Goal: Information Seeking & Learning: Learn about a topic

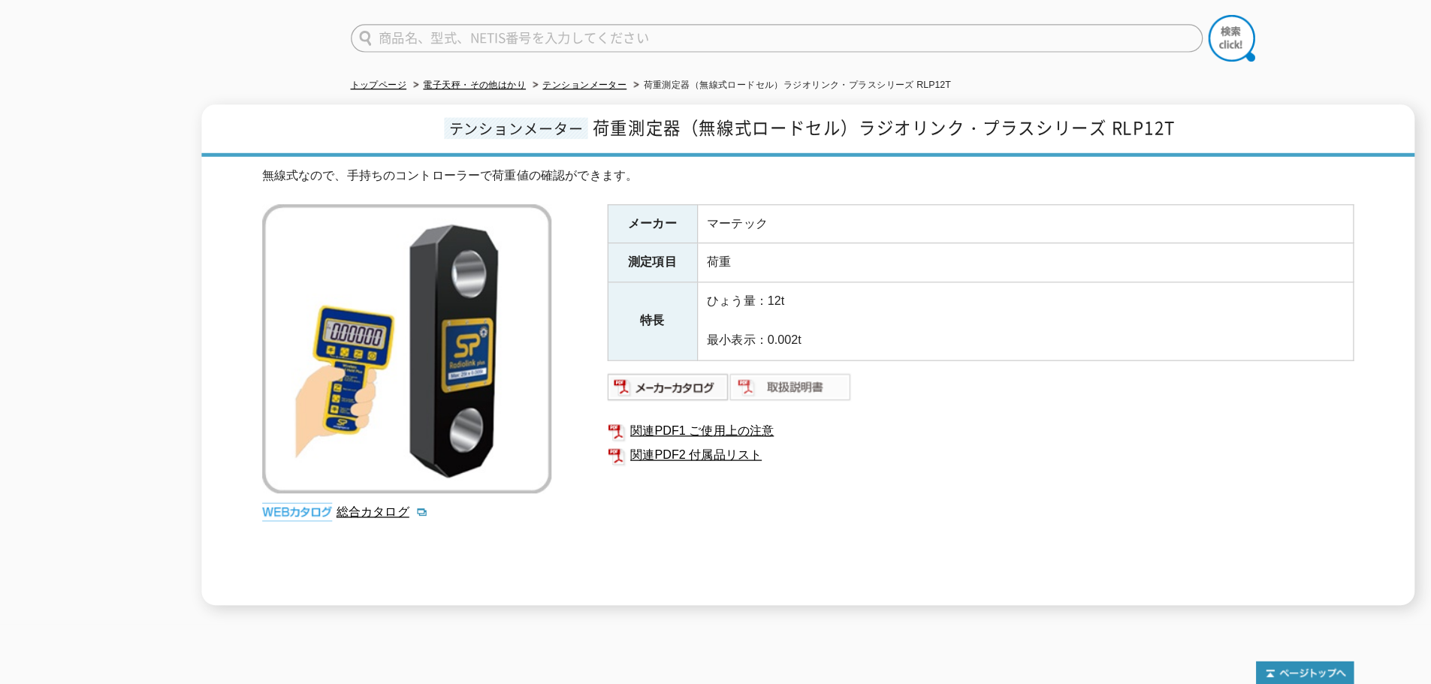
click at [676, 415] on img at bounding box center [702, 427] width 98 height 24
click at [513, 179] on link "テンションメーター" at bounding box center [536, 183] width 68 height 8
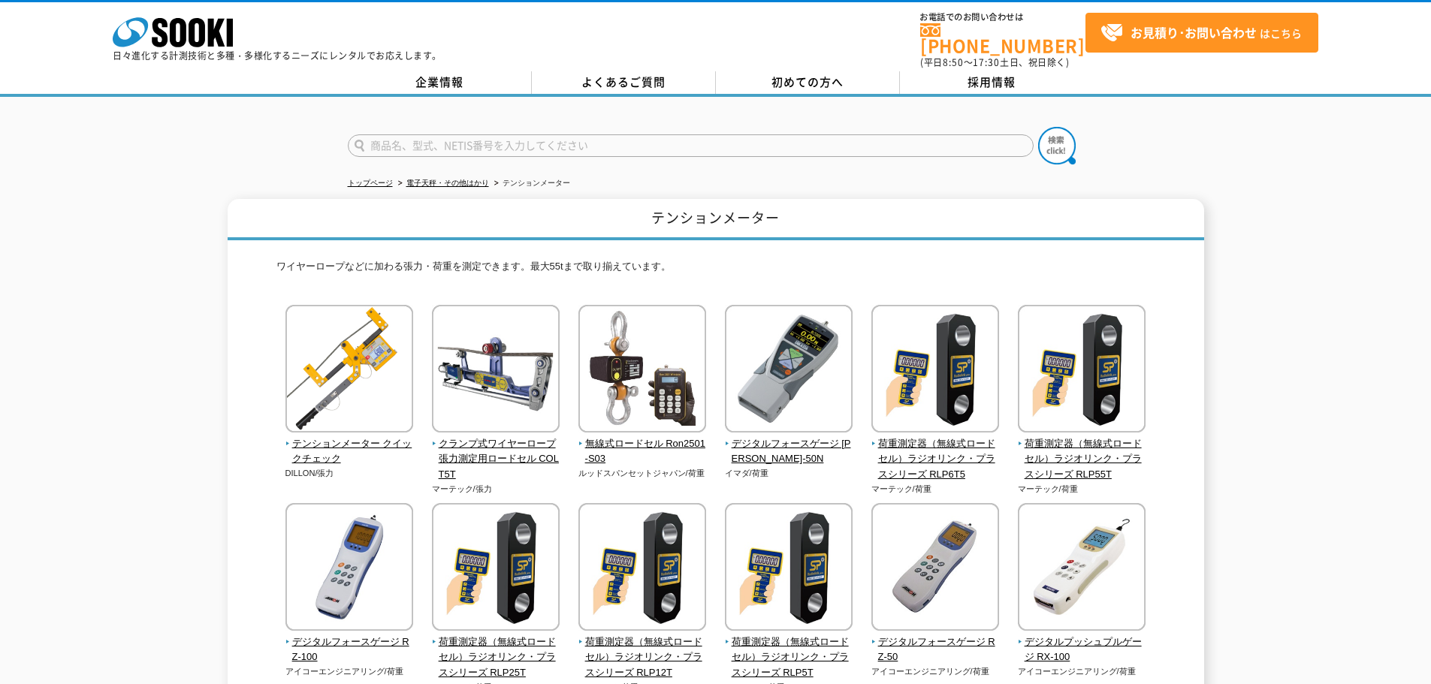
click at [342, 188] on div "トップページ 電子天秤・その他はかり テンションメーター テンションメーター ワイヤーロープなどに加わる張力・荷重を測定できます。最大55tまで取り揃えていま…" at bounding box center [715, 515] width 1431 height 836
click at [199, 30] on icon at bounding box center [196, 32] width 17 height 29
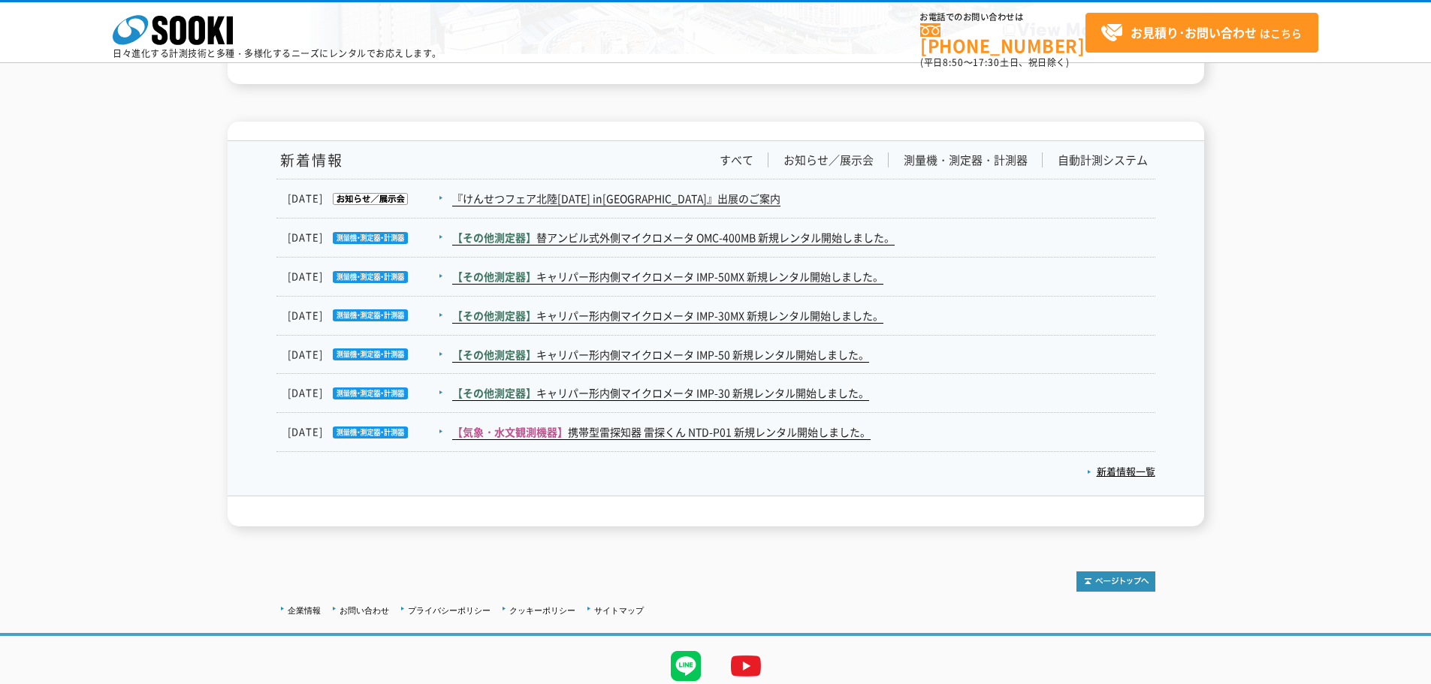
scroll to position [2426, 0]
click at [1113, 463] on link "新着情報一覧" at bounding box center [1121, 470] width 68 height 14
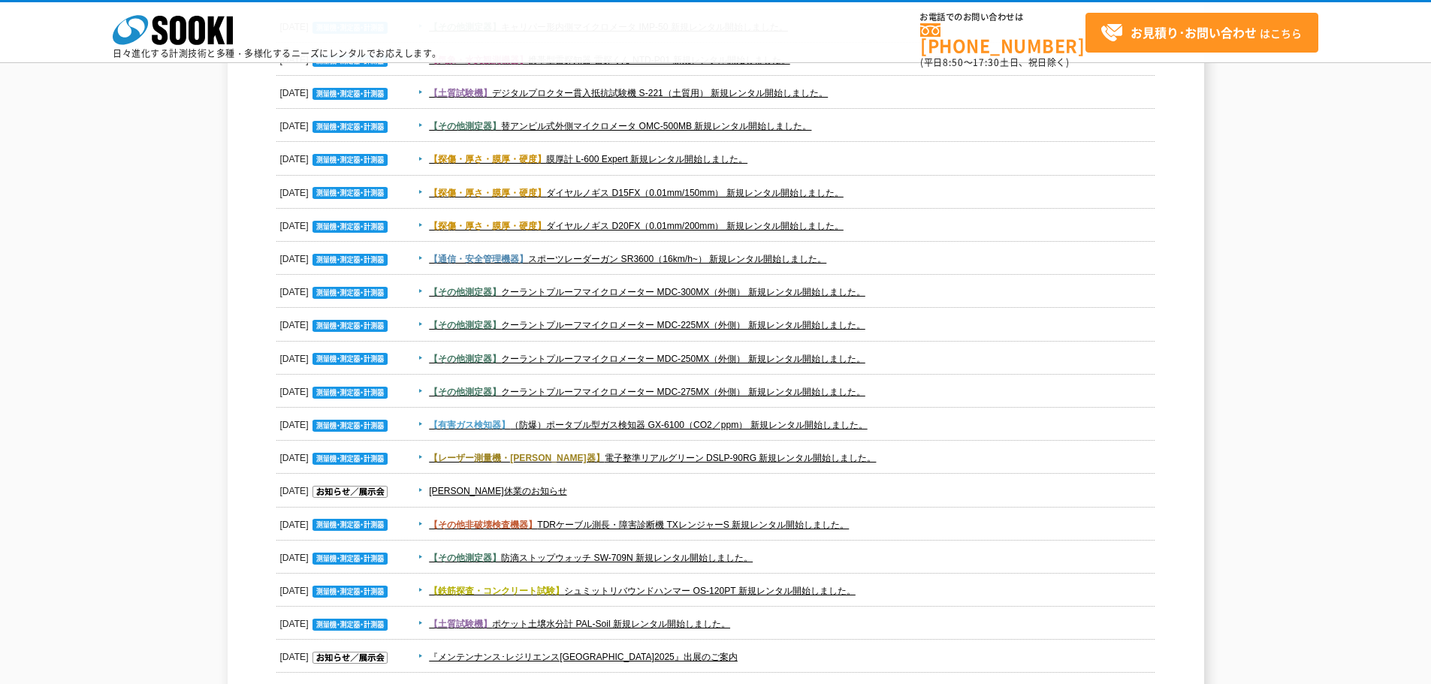
scroll to position [312, 0]
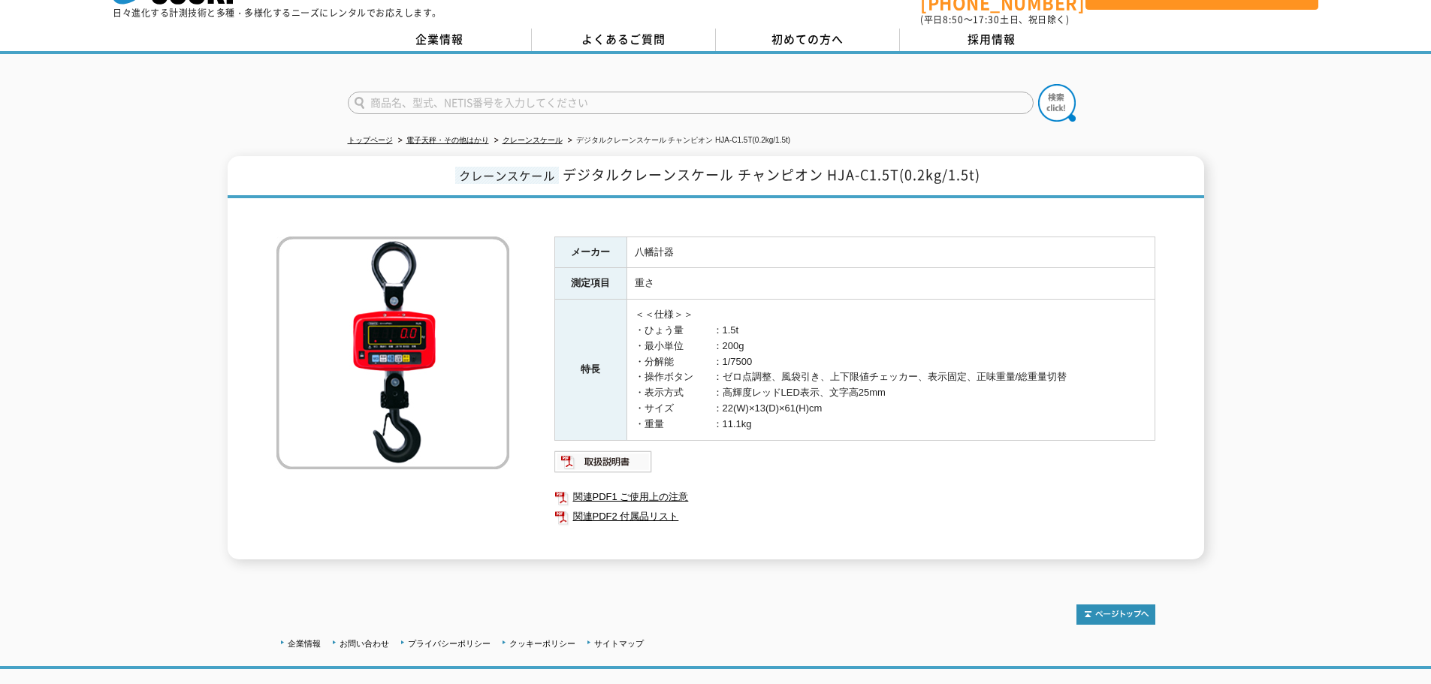
scroll to position [44, 0]
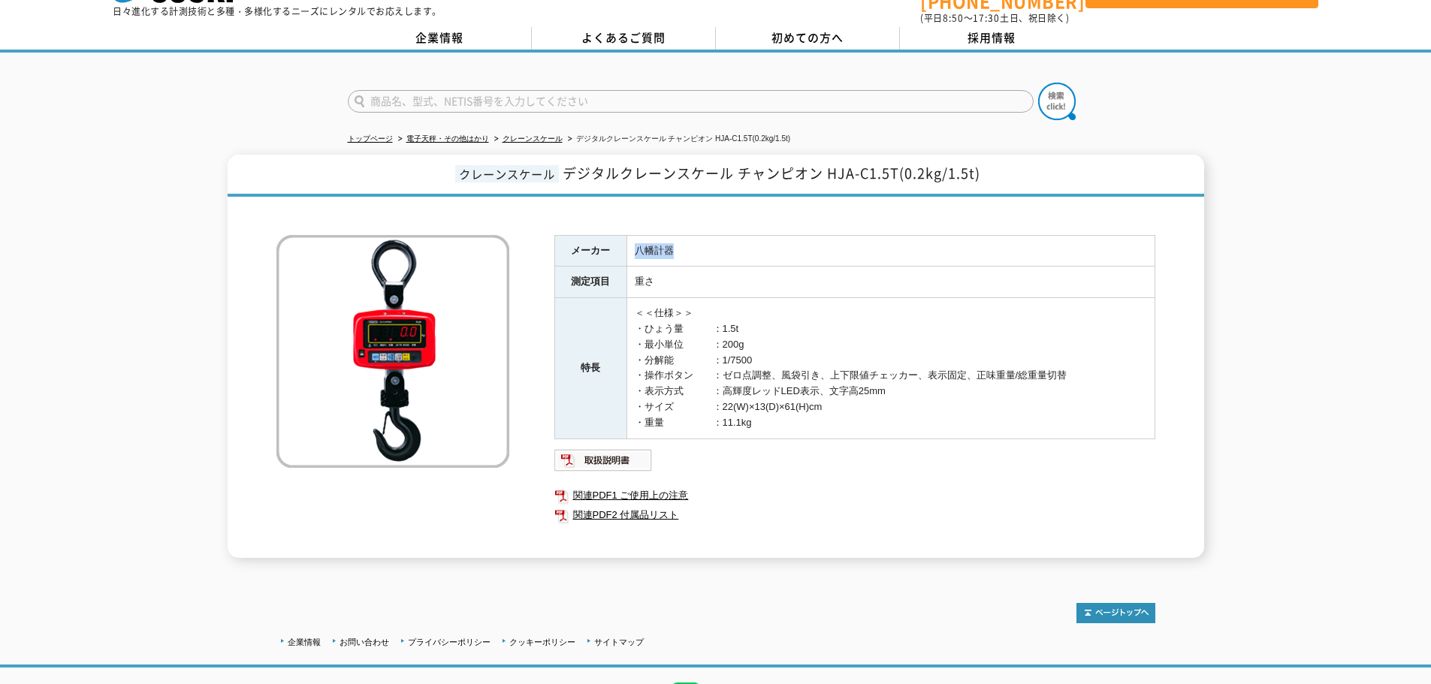
drag, startPoint x: 635, startPoint y: 244, endPoint x: 669, endPoint y: 240, distance: 34.7
click at [669, 240] on td "八幡計器" at bounding box center [890, 251] width 528 height 32
drag, startPoint x: 669, startPoint y: 240, endPoint x: 661, endPoint y: 239, distance: 8.4
click at [661, 239] on td "八幡計器" at bounding box center [890, 251] width 528 height 32
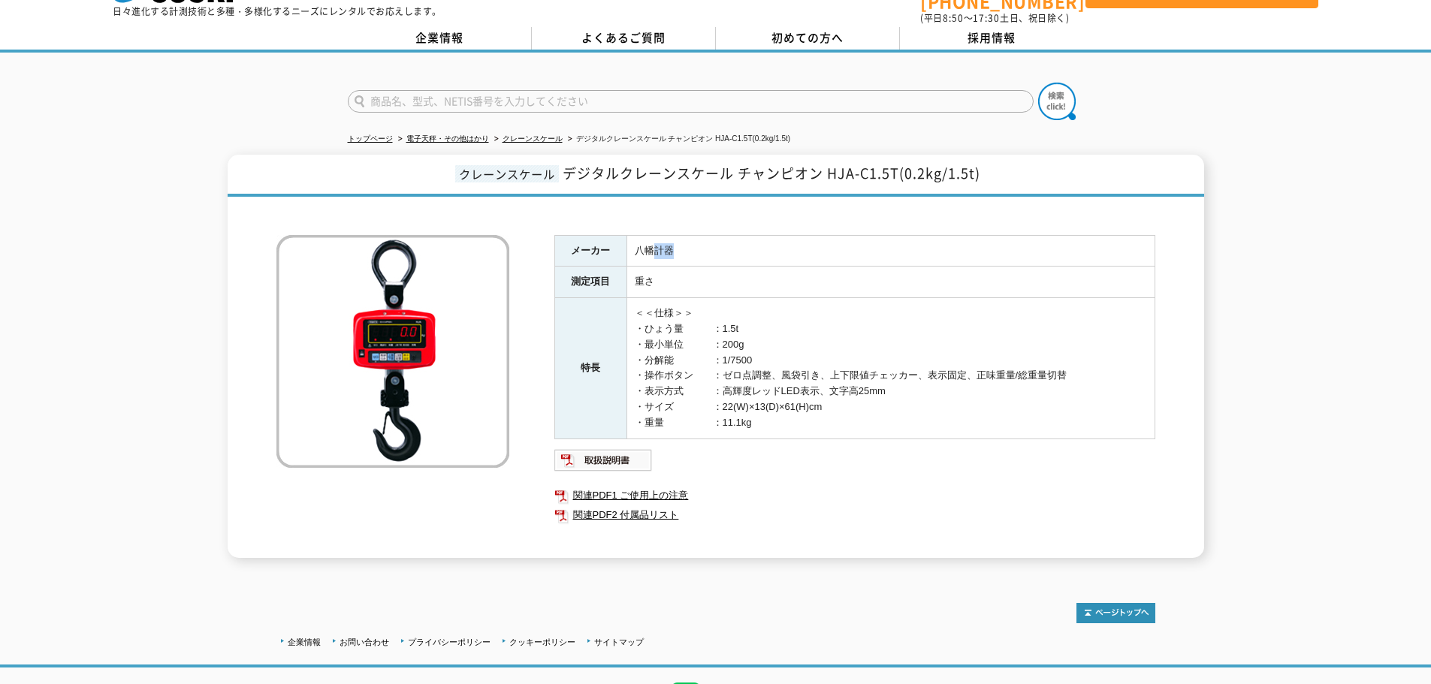
click at [661, 239] on td "八幡計器" at bounding box center [890, 251] width 528 height 32
click at [512, 134] on link "クレーンスケール" at bounding box center [532, 138] width 60 height 8
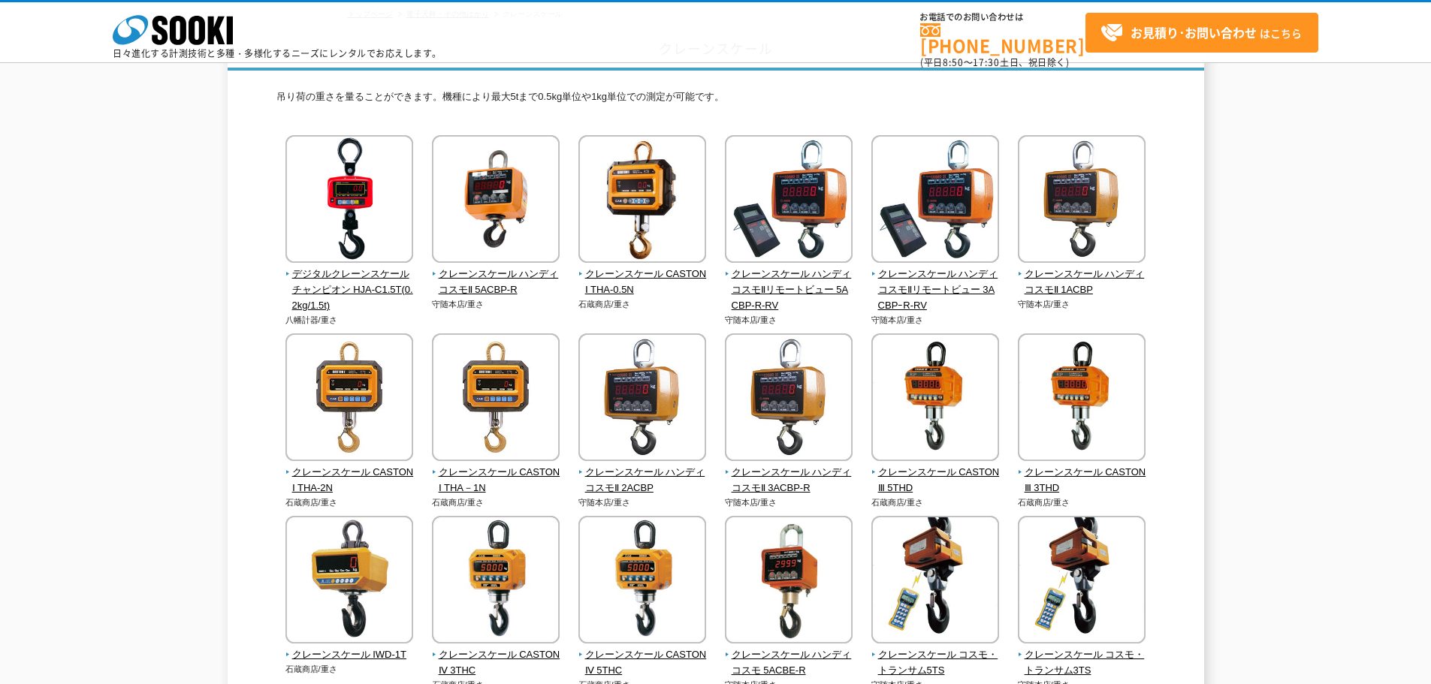
scroll to position [101, 0]
drag, startPoint x: 366, startPoint y: 279, endPoint x: 260, endPoint y: 303, distance: 108.4
click at [260, 303] on div "クレーンスケール 吊り荷の重さを量ることができます。機種により最大5tまで0.5kg単位や1kg単位での測定が可能です。 デジタルクレーンスケール チャンピオ…" at bounding box center [716, 563] width 976 height 1068
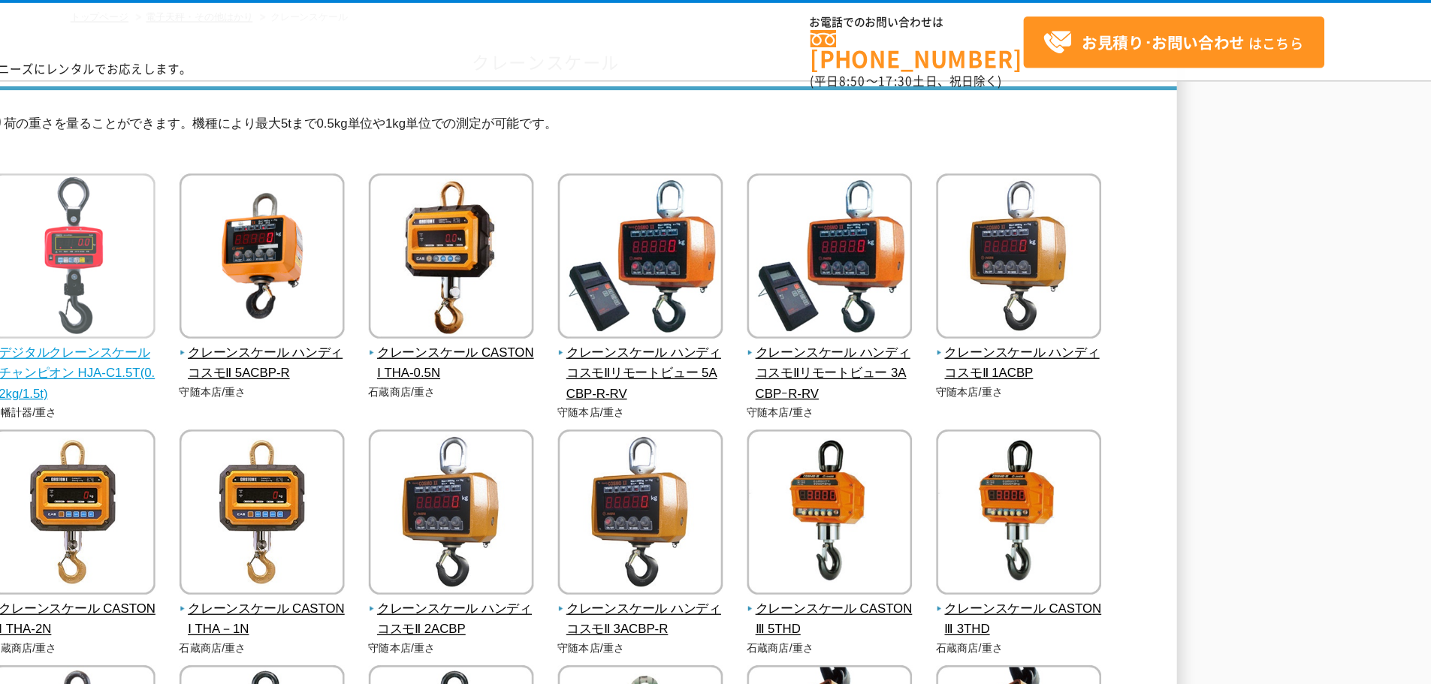
scroll to position [99, 0]
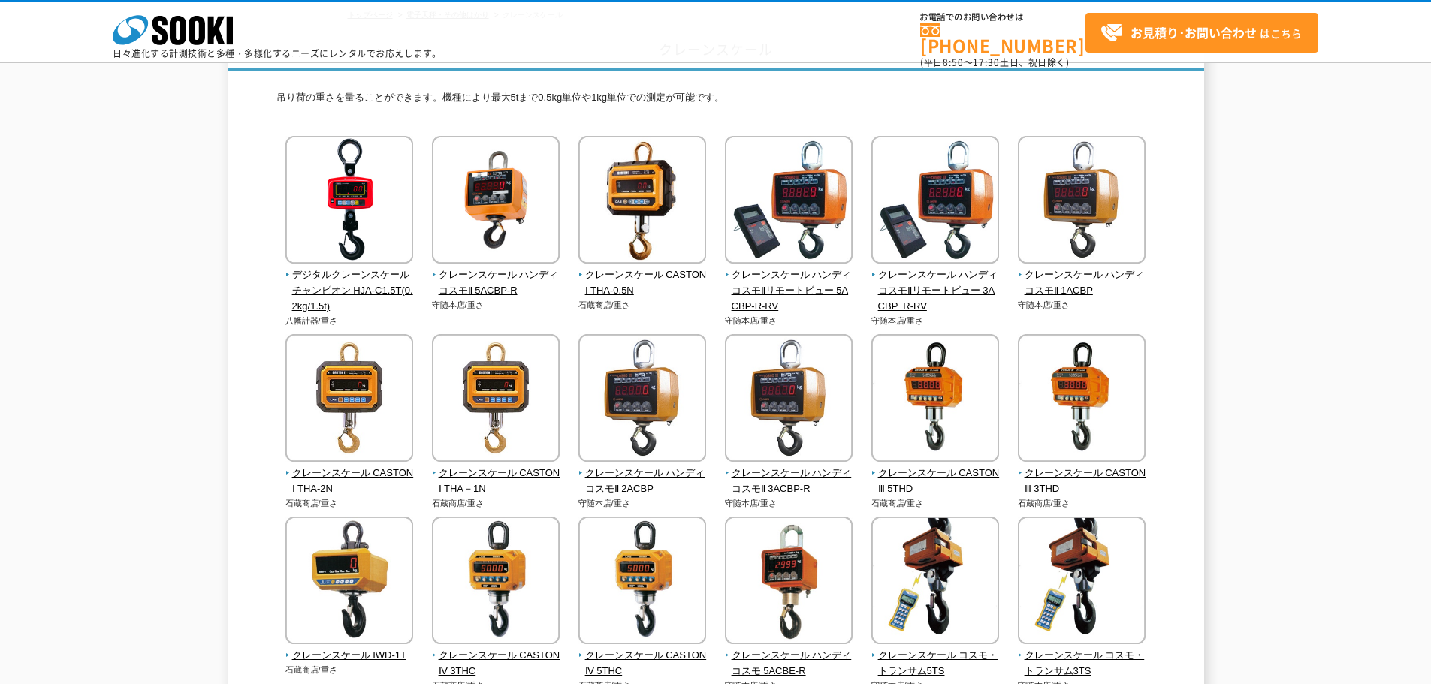
click at [544, 113] on p "吊り荷の重さを量ることができます。機種により最大5tまで0.5kg単位や1kg単位での測定が可能です。" at bounding box center [715, 101] width 879 height 23
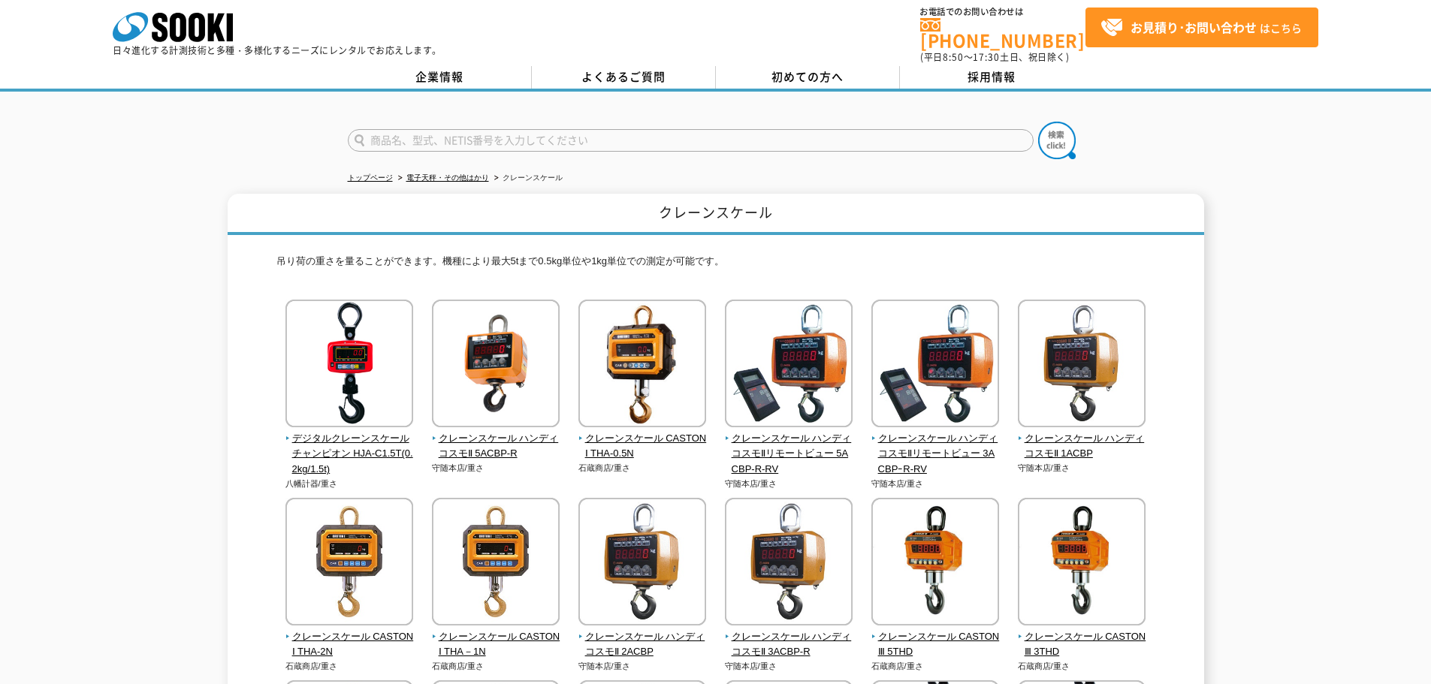
scroll to position [0, 0]
